Goal: Task Accomplishment & Management: Use online tool/utility

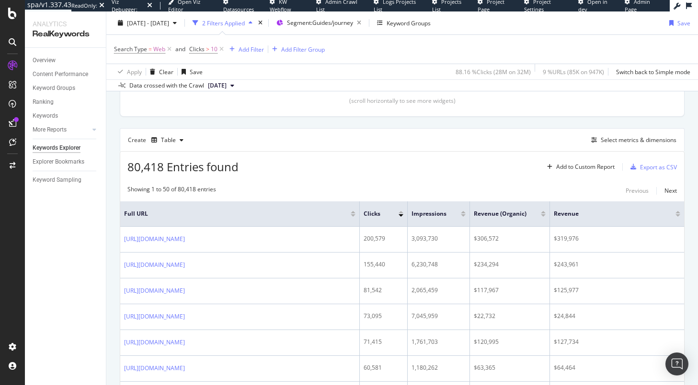
scroll to position [226, 0]
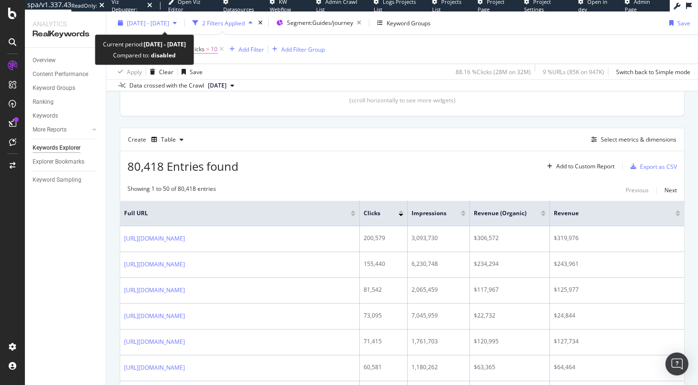
click at [162, 21] on span "[DATE] - [DATE]" at bounding box center [148, 23] width 42 height 8
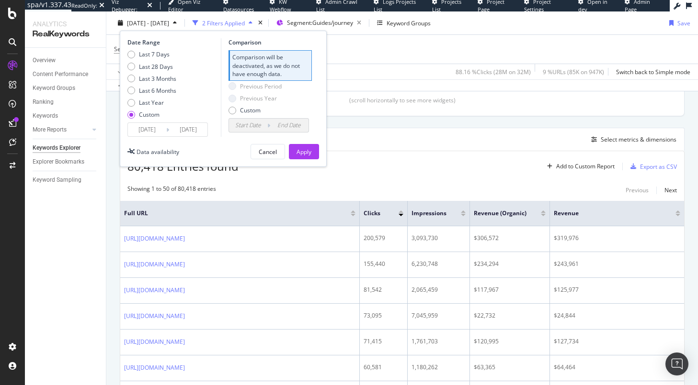
click at [153, 127] on input "[DATE]" at bounding box center [147, 129] width 38 height 13
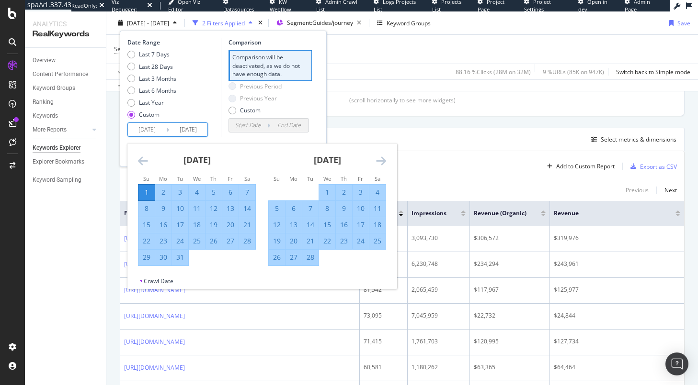
click at [144, 163] on icon "Move backward to switch to the previous month." at bounding box center [143, 160] width 10 height 11
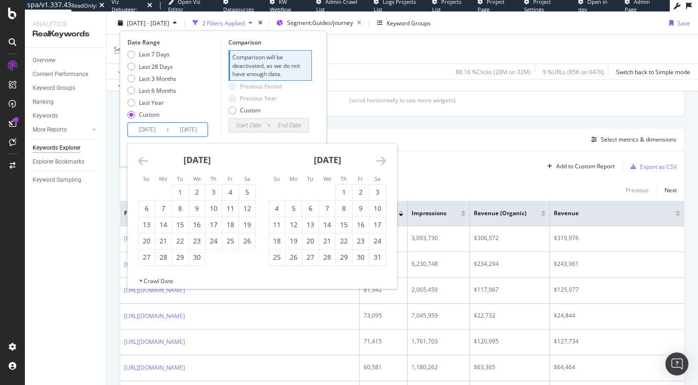
click at [144, 163] on icon "Move backward to switch to the previous month." at bounding box center [143, 160] width 10 height 11
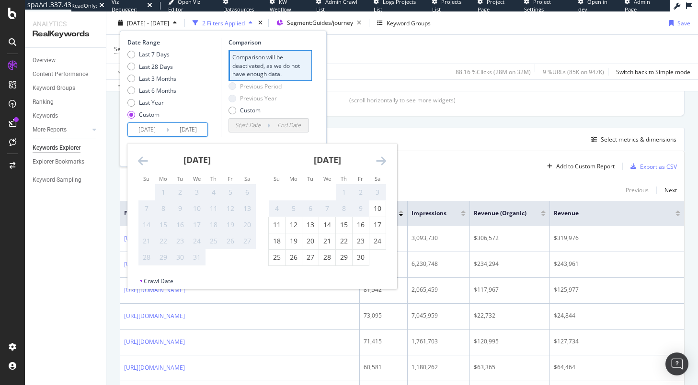
click at [144, 163] on icon "Move backward to switch to the previous month." at bounding box center [143, 160] width 10 height 11
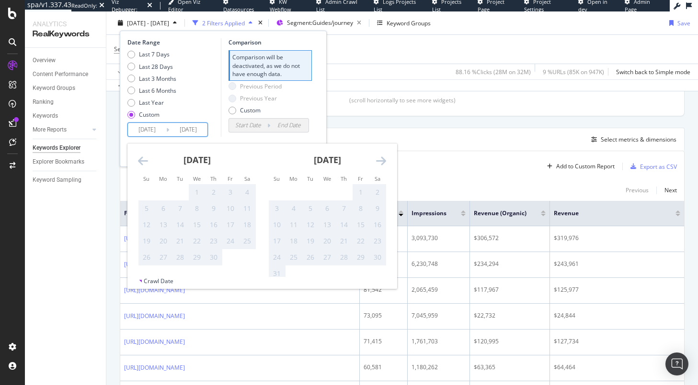
click at [144, 163] on icon "Move backward to switch to the previous month." at bounding box center [143, 160] width 10 height 11
click at [377, 161] on icon "Move forward to switch to the next month." at bounding box center [381, 160] width 10 height 11
click at [377, 160] on icon "Move forward to switch to the next month." at bounding box center [381, 160] width 10 height 11
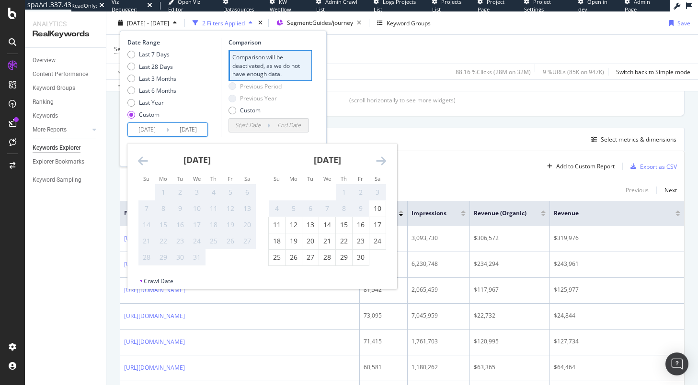
click at [377, 160] on icon "Move forward to switch to the next month." at bounding box center [381, 160] width 10 height 11
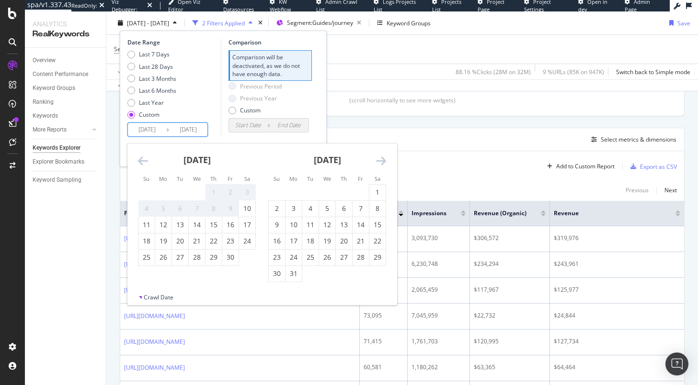
click at [377, 160] on icon "Move forward to switch to the next month." at bounding box center [381, 160] width 10 height 11
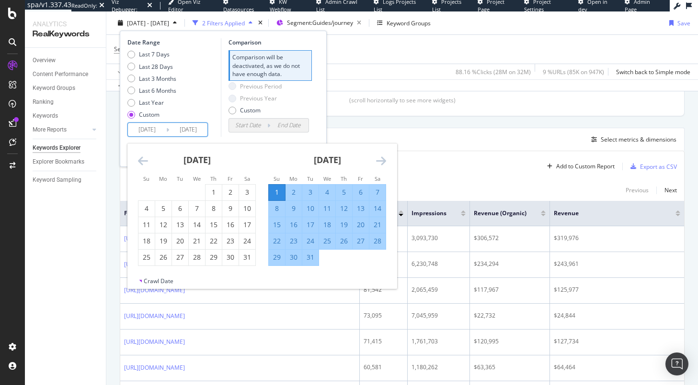
click at [482, 173] on div "80,418 Entries found Add to Custom Report Export as CSV" at bounding box center [402, 162] width 564 height 23
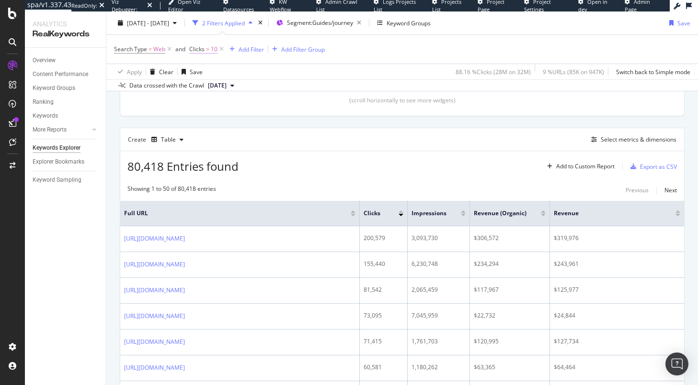
click at [206, 49] on span ">" at bounding box center [207, 49] width 3 height 8
click at [215, 103] on input "10" at bounding box center [249, 104] width 105 height 15
type input "5"
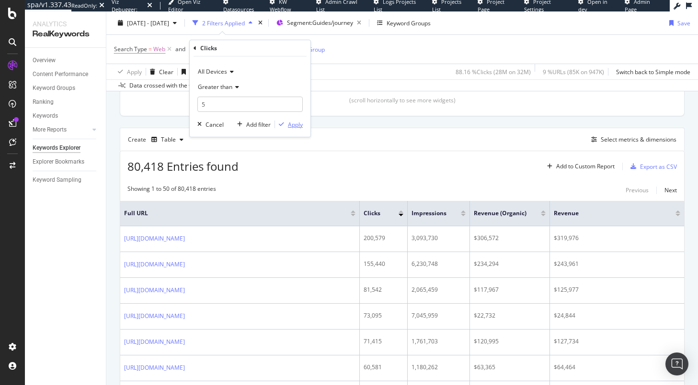
click at [288, 126] on div "Apply" at bounding box center [295, 125] width 15 height 8
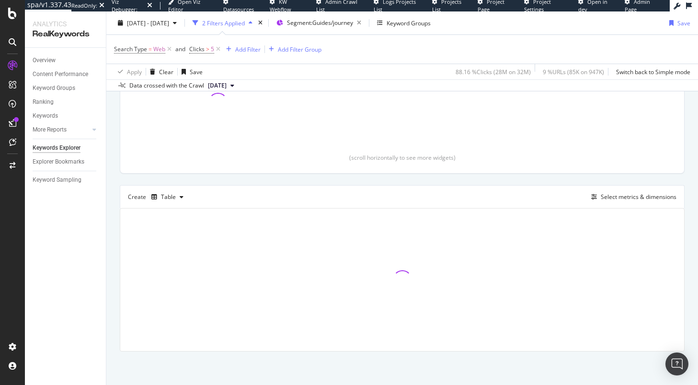
scroll to position [169, 0]
click at [202, 51] on span "Clicks" at bounding box center [196, 49] width 15 height 8
click at [209, 105] on input "5" at bounding box center [249, 104] width 105 height 15
click at [216, 105] on input "5" at bounding box center [249, 104] width 105 height 15
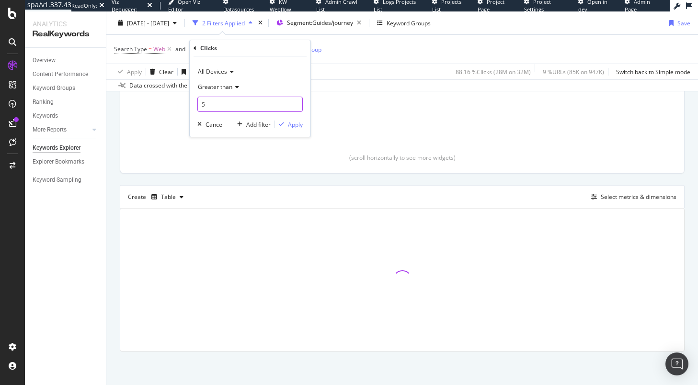
click at [216, 105] on input "5" at bounding box center [249, 104] width 105 height 15
click at [354, 79] on div "Apply Clear Save 88.16 % Clicks ( 28M on 32M ) 9 % URLs ( 85K on 947K ) Switch …" at bounding box center [401, 72] width 591 height 16
click at [203, 48] on span "Clicks > 5" at bounding box center [201, 49] width 25 height 9
click at [158, 103] on div at bounding box center [217, 102] width 149 height 88
click at [217, 47] on icon at bounding box center [218, 50] width 8 height 10
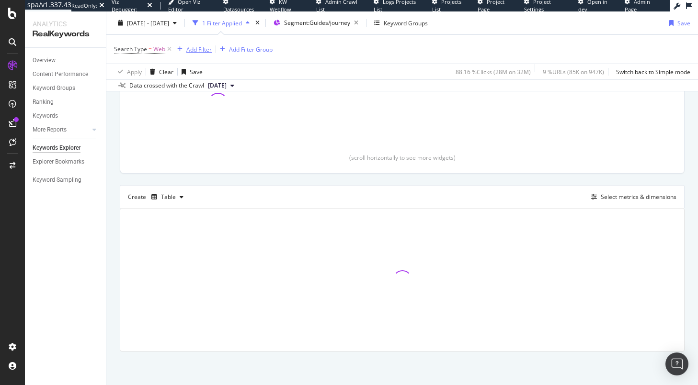
click at [206, 50] on div "Add Filter" at bounding box center [198, 49] width 25 height 8
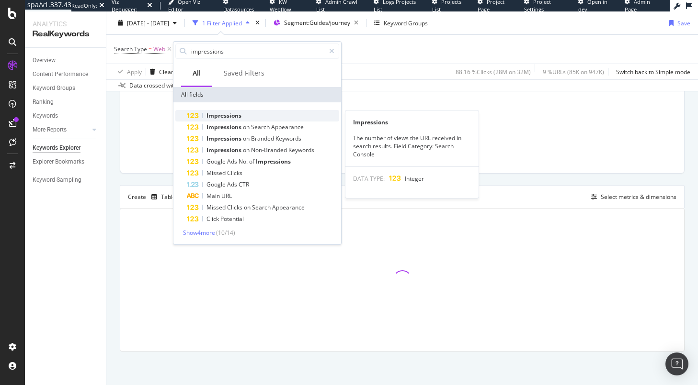
type input "impressions"
click at [232, 114] on span "Impressions" at bounding box center [223, 116] width 35 height 8
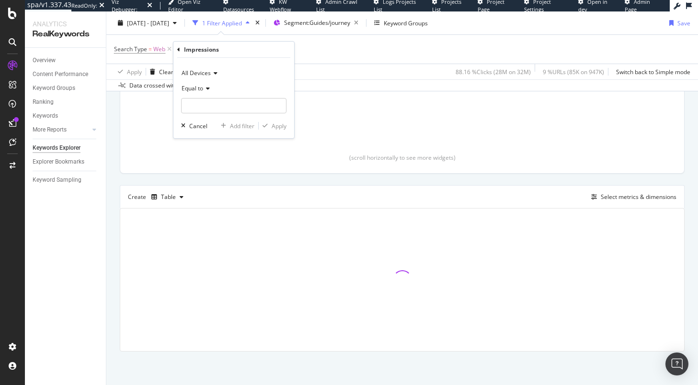
click at [203, 90] on span "Equal to" at bounding box center [192, 88] width 22 height 8
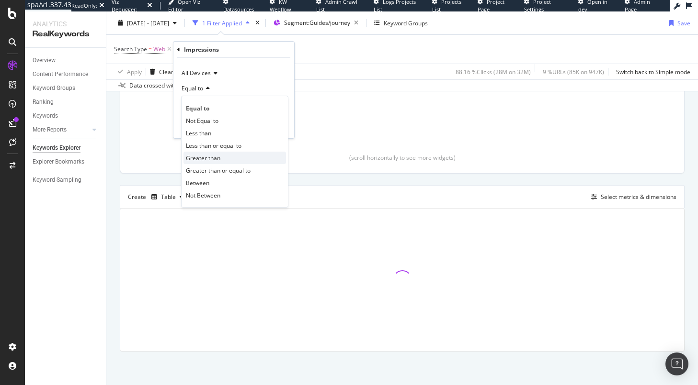
click at [209, 161] on span "Greater than" at bounding box center [203, 158] width 34 height 8
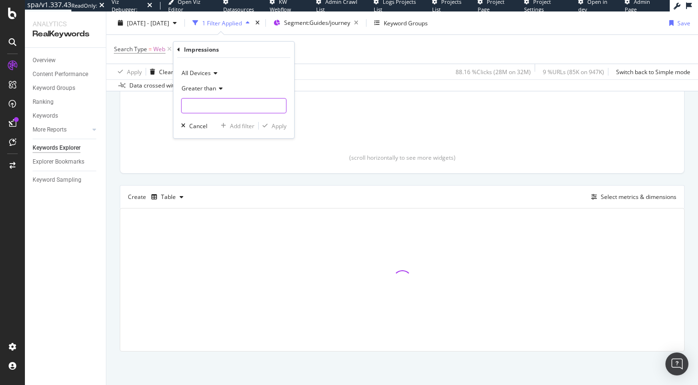
click at [203, 110] on input "number" at bounding box center [233, 105] width 105 height 15
type input "1"
type input "10"
click at [274, 126] on div "Apply" at bounding box center [278, 126] width 15 height 8
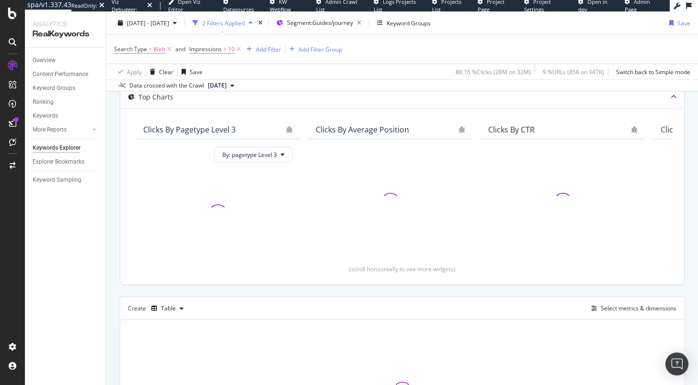
scroll to position [68, 0]
